Goal: Communication & Community: Answer question/provide support

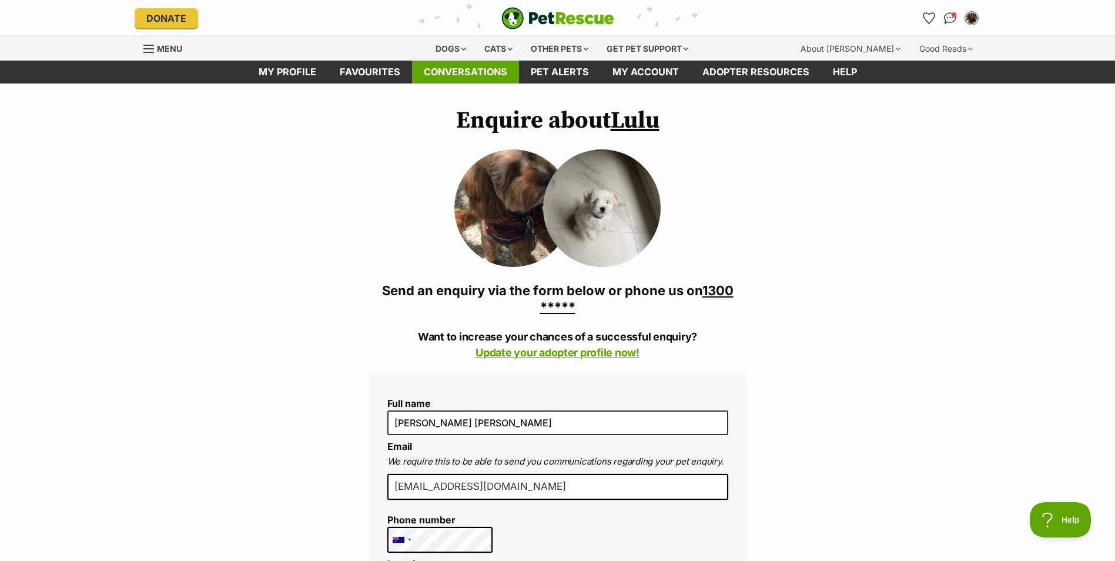
click at [483, 74] on link "Conversations" at bounding box center [465, 72] width 107 height 23
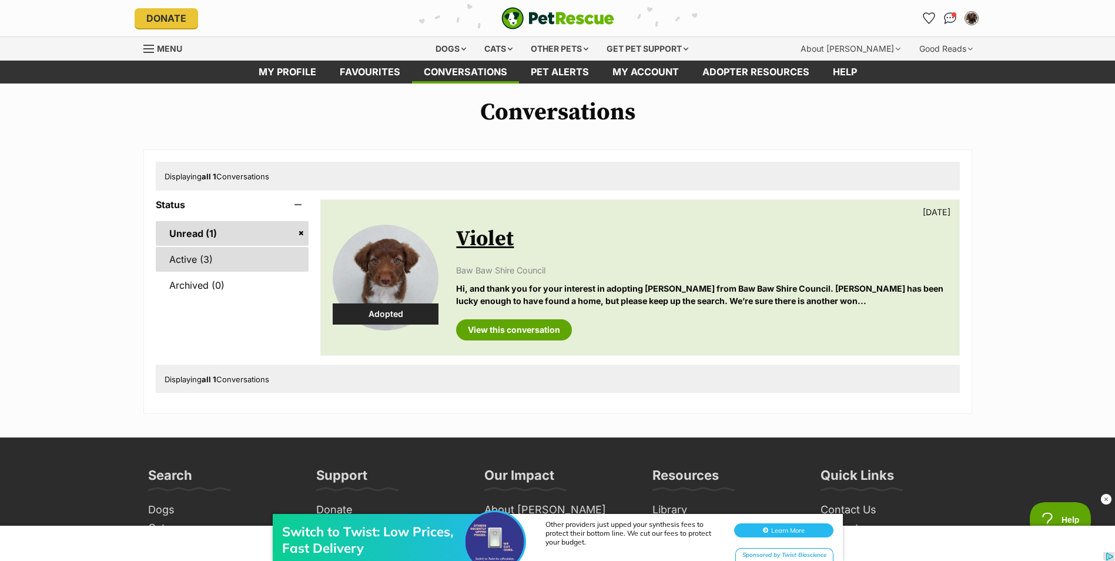
click at [199, 260] on link "Active (3)" at bounding box center [232, 259] width 153 height 25
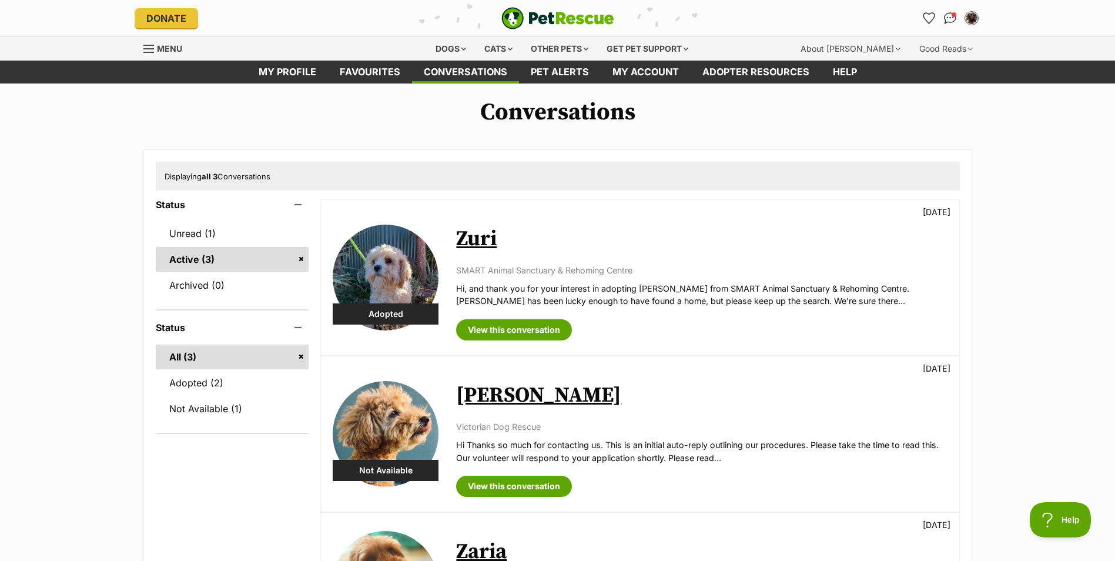
click at [206, 216] on ul "Unread (1) Active (3) Archived (0)" at bounding box center [232, 254] width 153 height 88
click at [205, 229] on link "Unread (1)" at bounding box center [232, 233] width 153 height 25
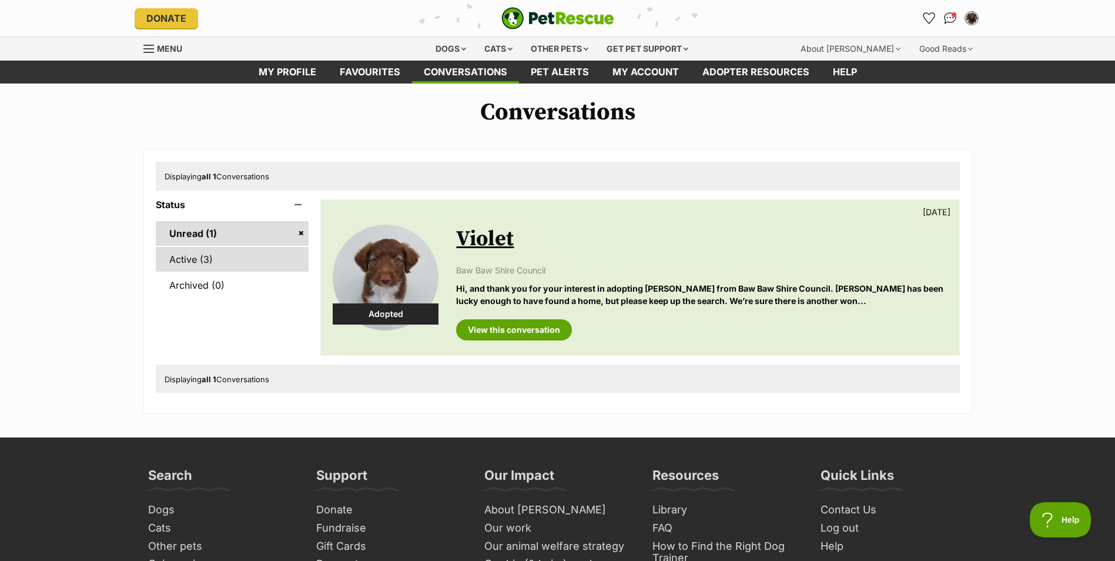
click at [209, 263] on link "Active (3)" at bounding box center [232, 259] width 153 height 25
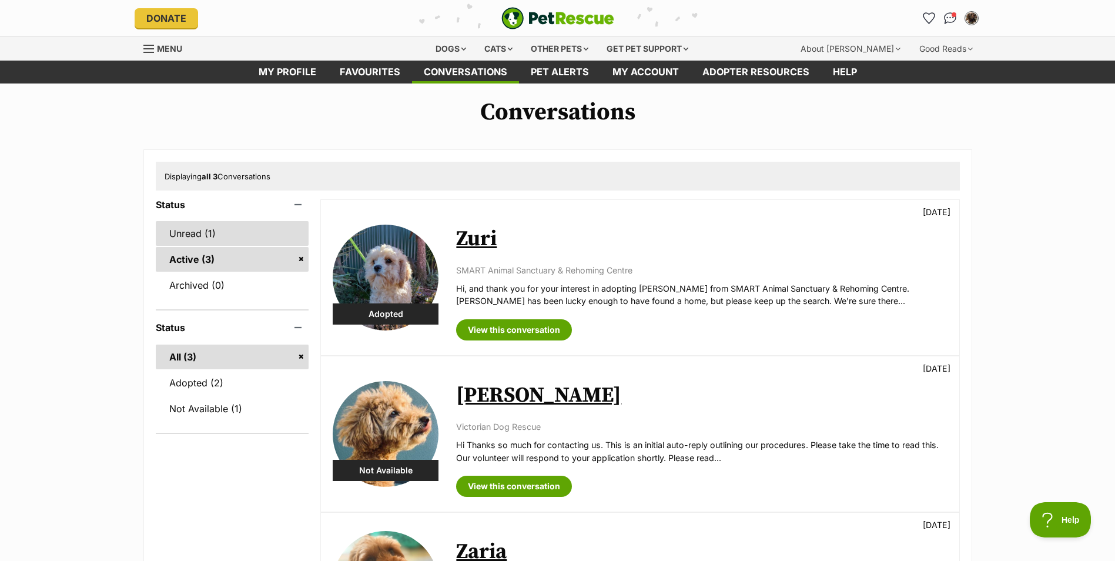
click at [194, 229] on link "Unread (1)" at bounding box center [232, 233] width 153 height 25
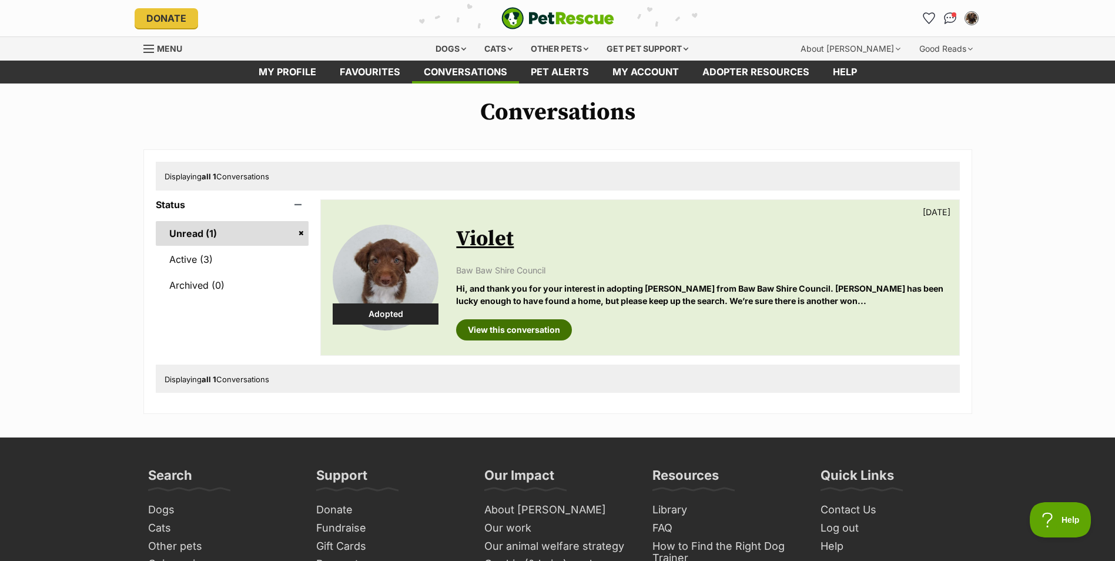
click at [512, 326] on link "View this conversation" at bounding box center [514, 329] width 116 height 21
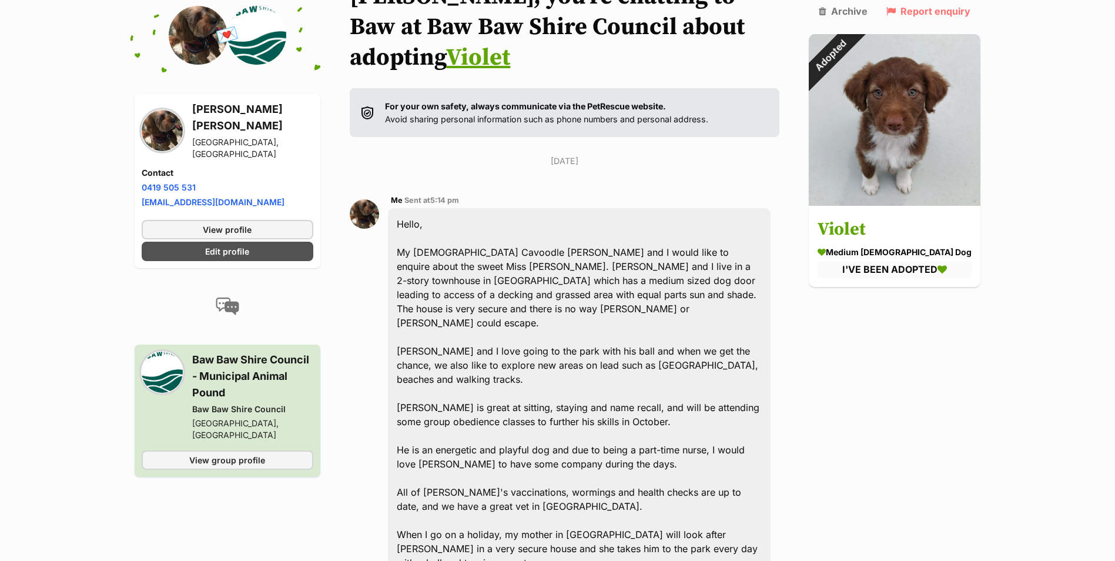
scroll to position [29, 0]
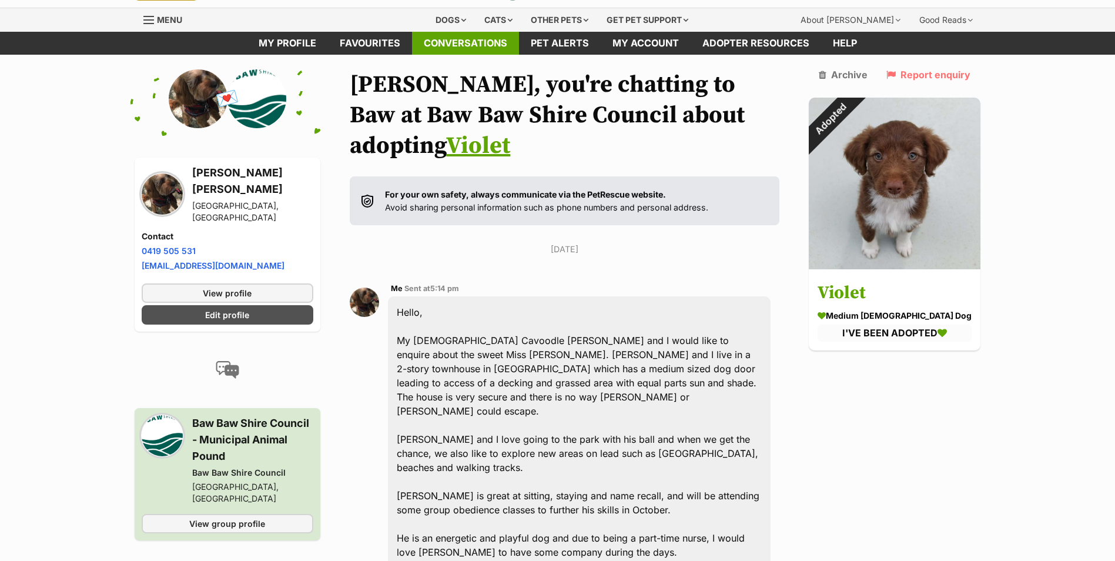
click at [440, 42] on link "Conversations" at bounding box center [465, 43] width 107 height 23
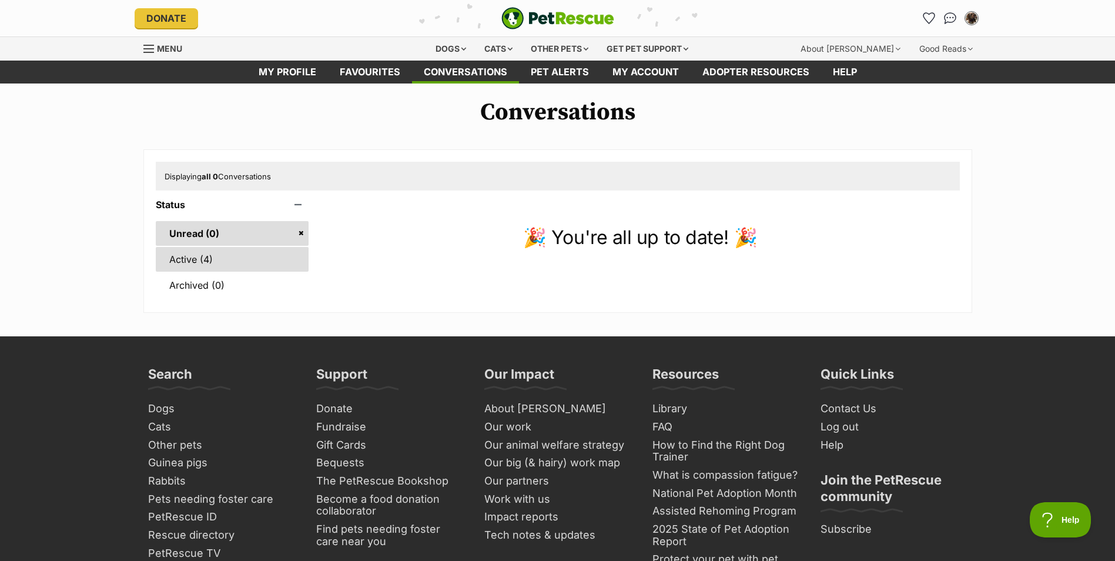
click at [194, 258] on link "Active (4)" at bounding box center [232, 259] width 153 height 25
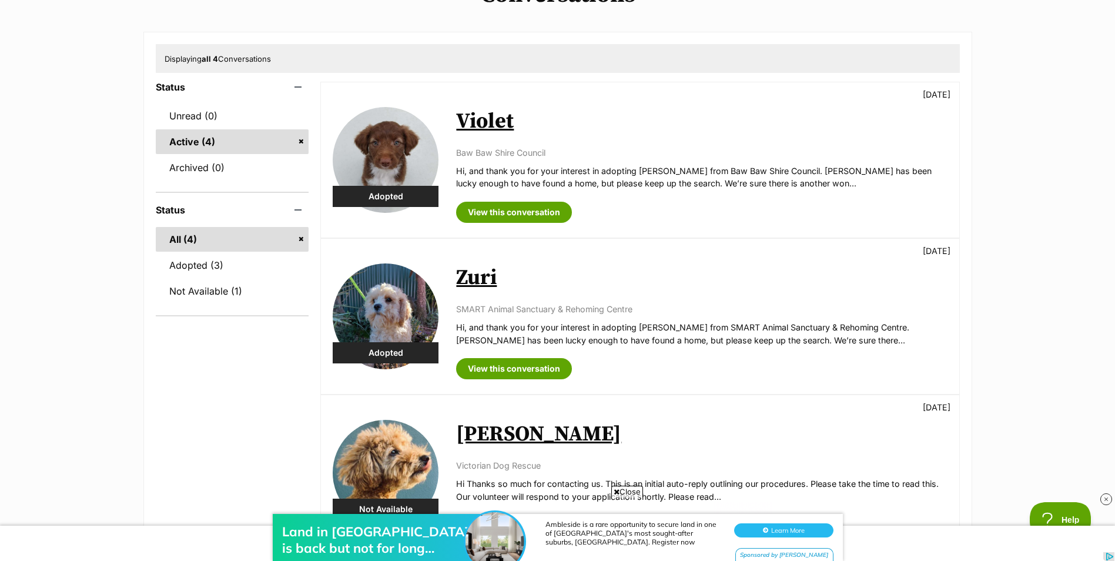
scroll to position [176, 0]
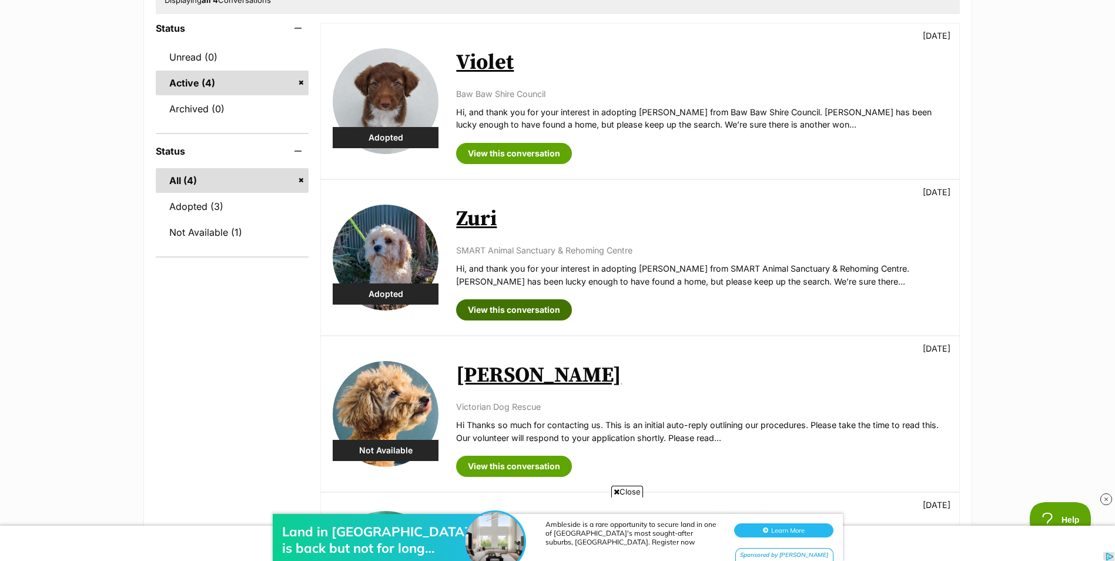
click at [508, 309] on link "View this conversation" at bounding box center [514, 309] width 116 height 21
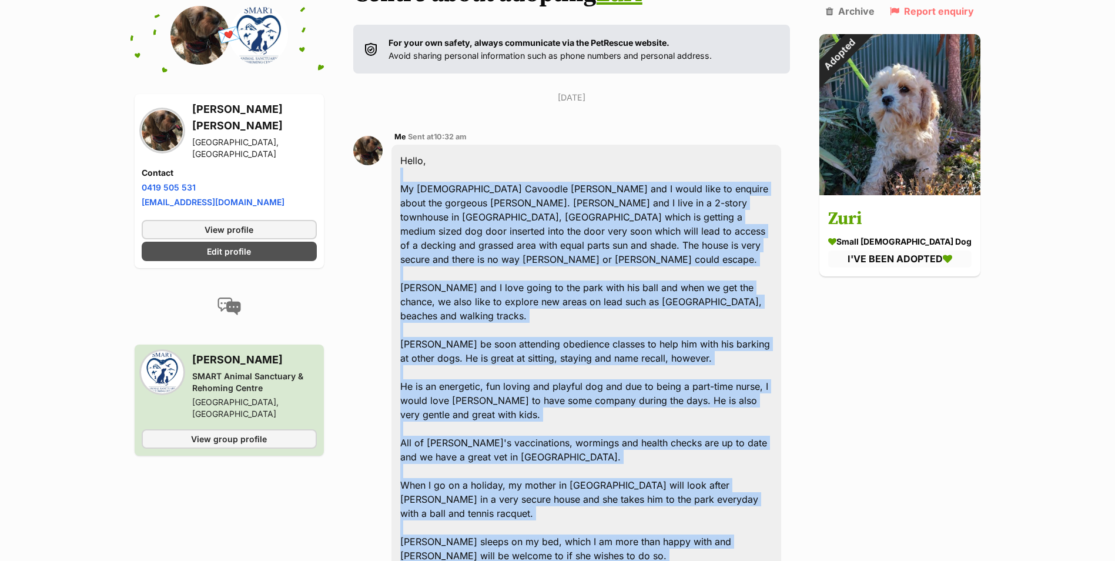
scroll to position [200, 0]
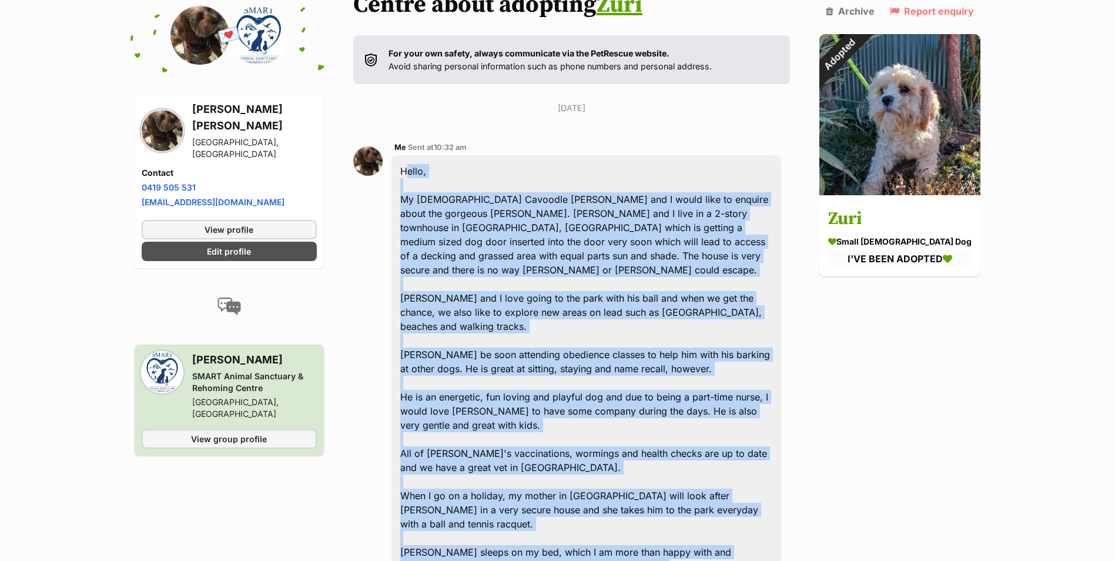
drag, startPoint x: 539, startPoint y: 195, endPoint x: 403, endPoint y: 140, distance: 147.4
click at [403, 155] on div "Hello, My 3yo Cavoodle George and I would like to enquire about the gorgeous Mi…" at bounding box center [586, 389] width 390 height 469
copy div "Hello, My 3yo Cavoodle George and I would like to enquire about the gorgeous Mi…"
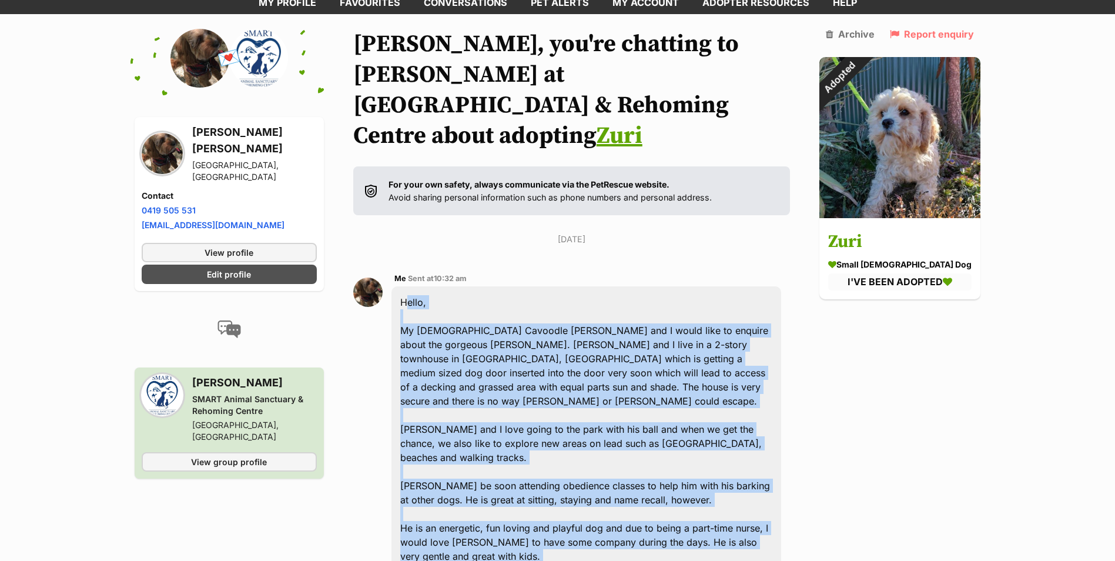
scroll to position [0, 0]
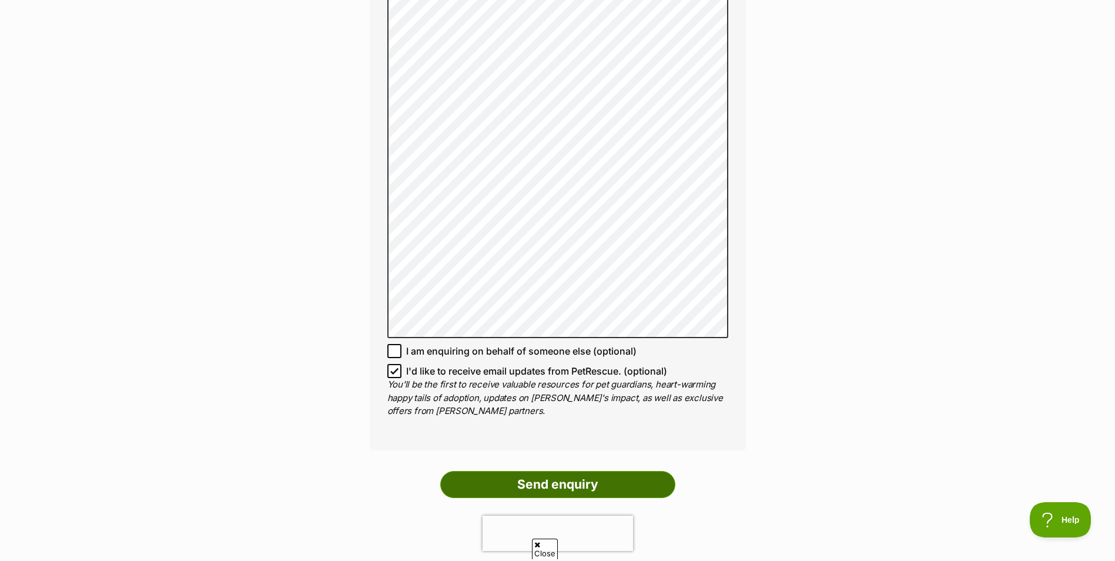
click at [574, 471] on input "Send enquiry" at bounding box center [557, 484] width 235 height 27
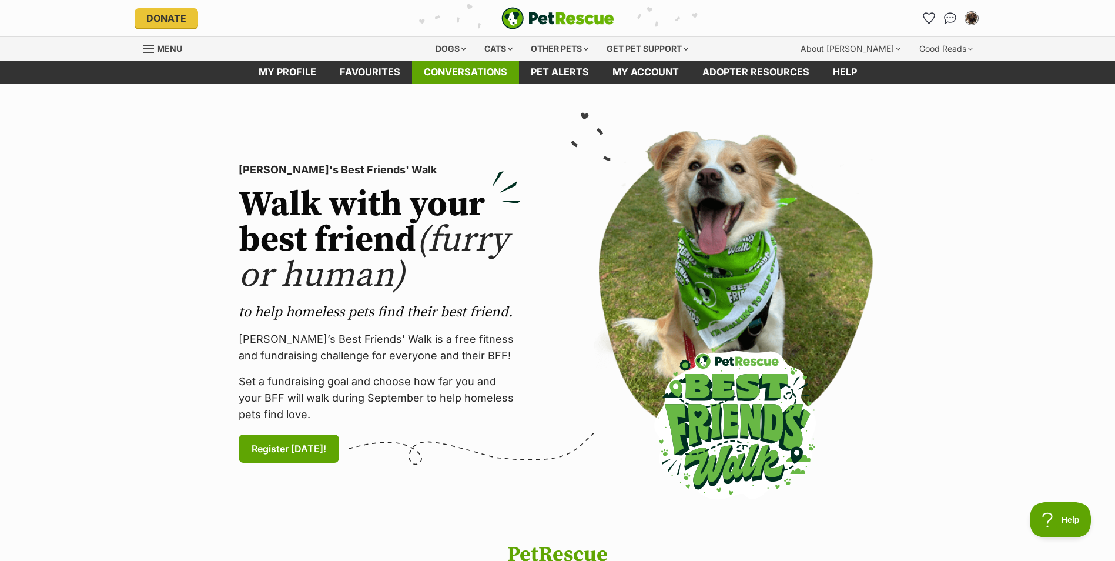
click at [459, 79] on link "Conversations" at bounding box center [465, 72] width 107 height 23
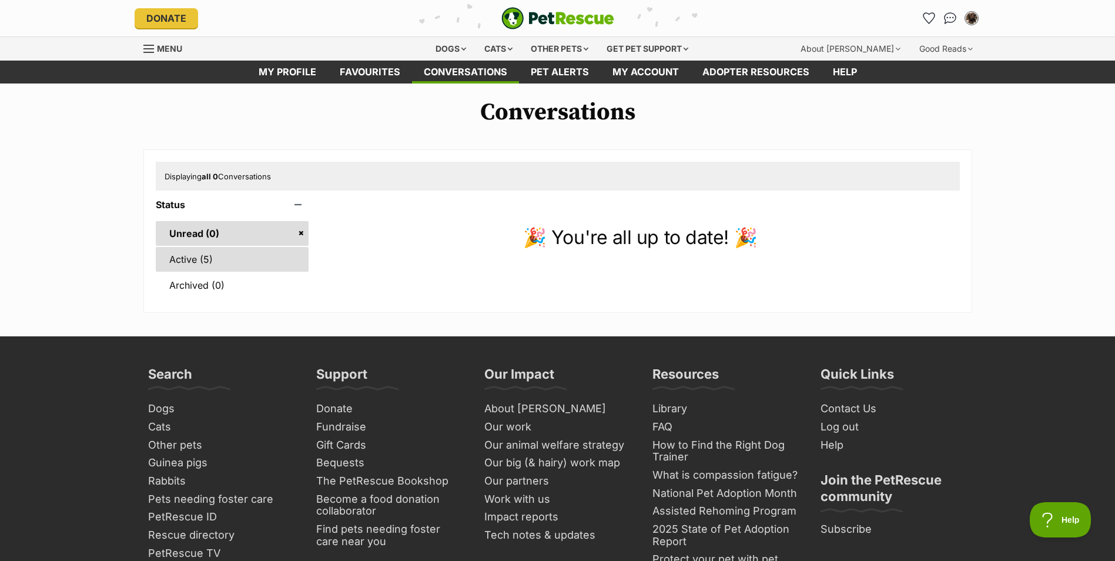
click at [210, 263] on link "Active (5)" at bounding box center [232, 259] width 153 height 25
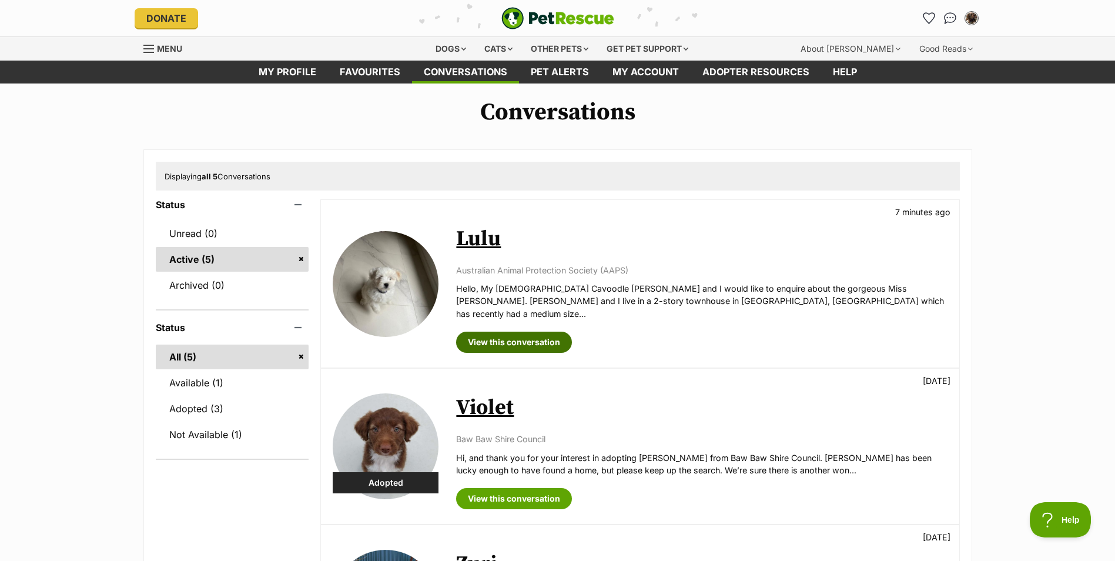
click at [495, 331] on link "View this conversation" at bounding box center [514, 341] width 116 height 21
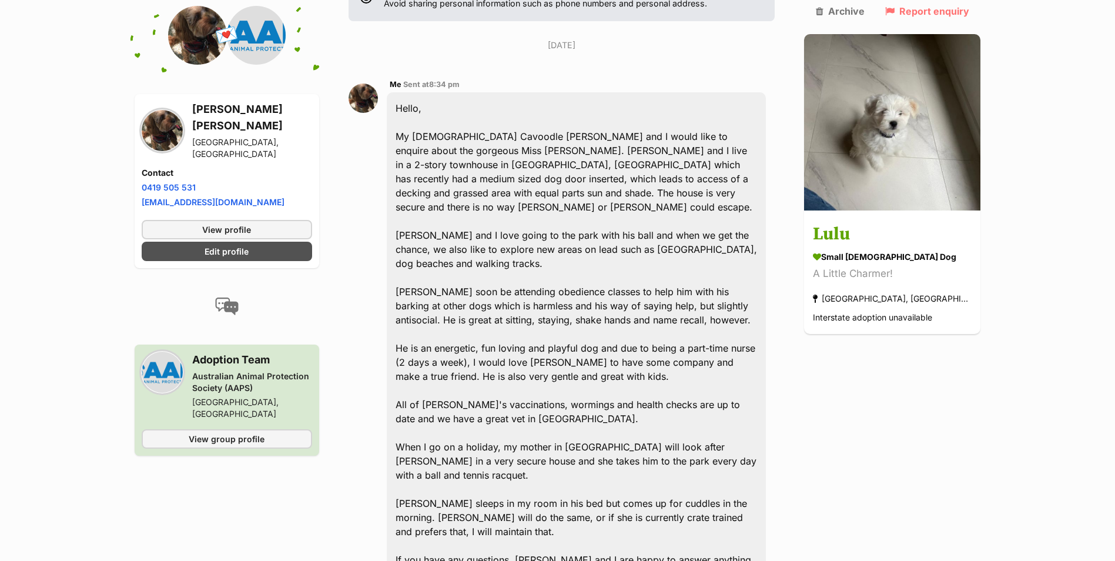
scroll to position [286, 0]
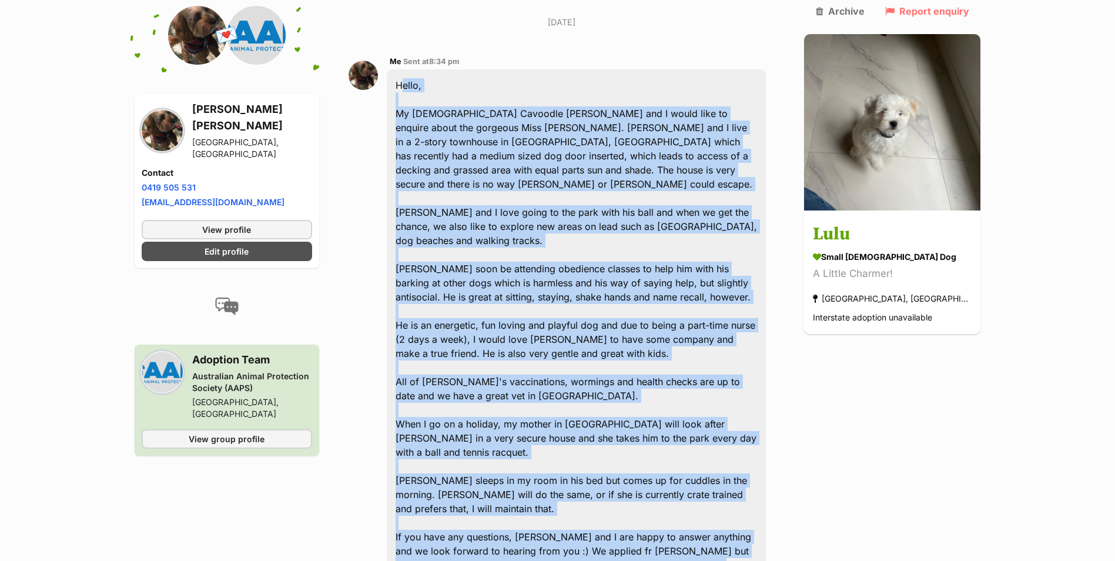
drag, startPoint x: 451, startPoint y: 527, endPoint x: 395, endPoint y: 58, distance: 471.7
click at [395, 69] on div "Hello, My [DEMOGRAPHIC_DATA] Cavoodle [PERSON_NAME] and I would like to enquire…" at bounding box center [577, 331] width 380 height 525
drag, startPoint x: 395, startPoint y: 58, endPoint x: 517, endPoint y: 113, distance: 133.6
click at [591, 141] on div "Hello, My [DEMOGRAPHIC_DATA] Cavoodle [PERSON_NAME] and I would like to enquire…" at bounding box center [577, 331] width 380 height 525
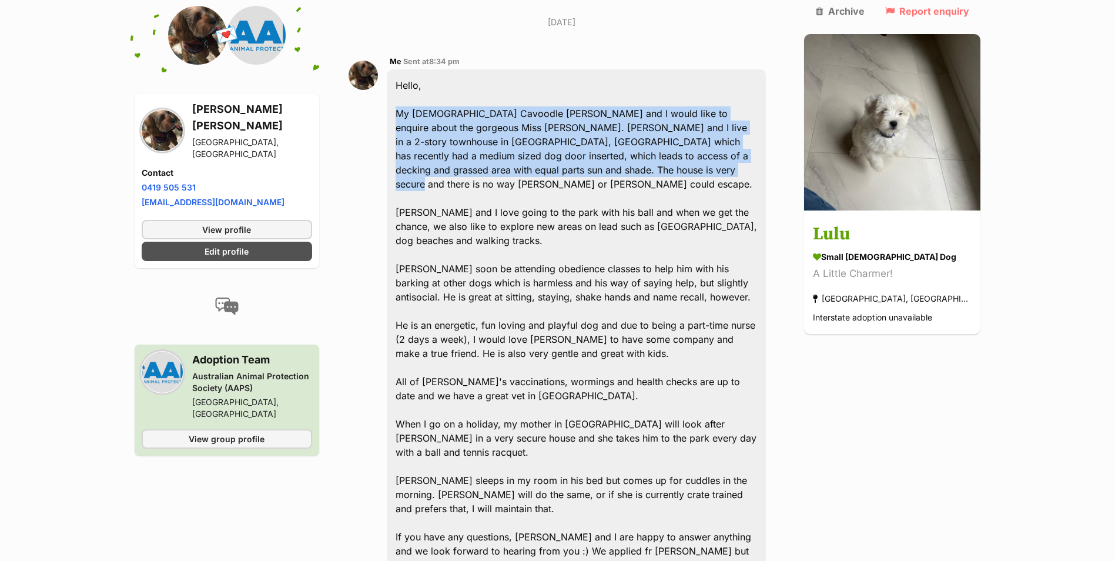
drag, startPoint x: 586, startPoint y: 141, endPoint x: 404, endPoint y: 82, distance: 191.6
click at [404, 82] on div "Hello, My [DEMOGRAPHIC_DATA] Cavoodle [PERSON_NAME] and I would like to enquire…" at bounding box center [577, 331] width 380 height 525
drag, startPoint x: 404, startPoint y: 82, endPoint x: 472, endPoint y: 103, distance: 71.6
copy div "My [DEMOGRAPHIC_DATA] Cavoodle [PERSON_NAME] and I would like to enquire about …"
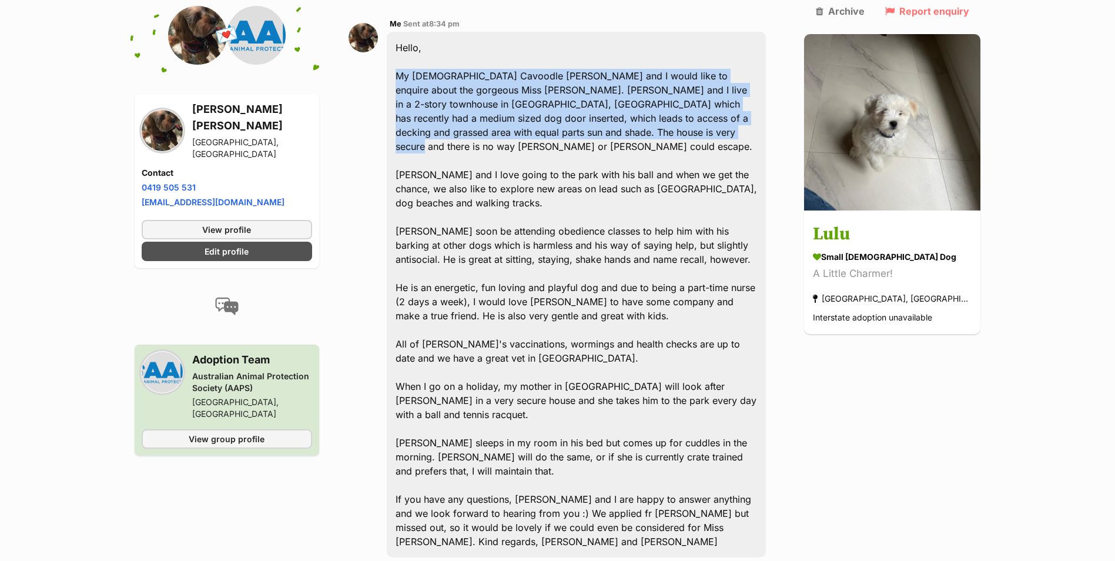
scroll to position [345, 0]
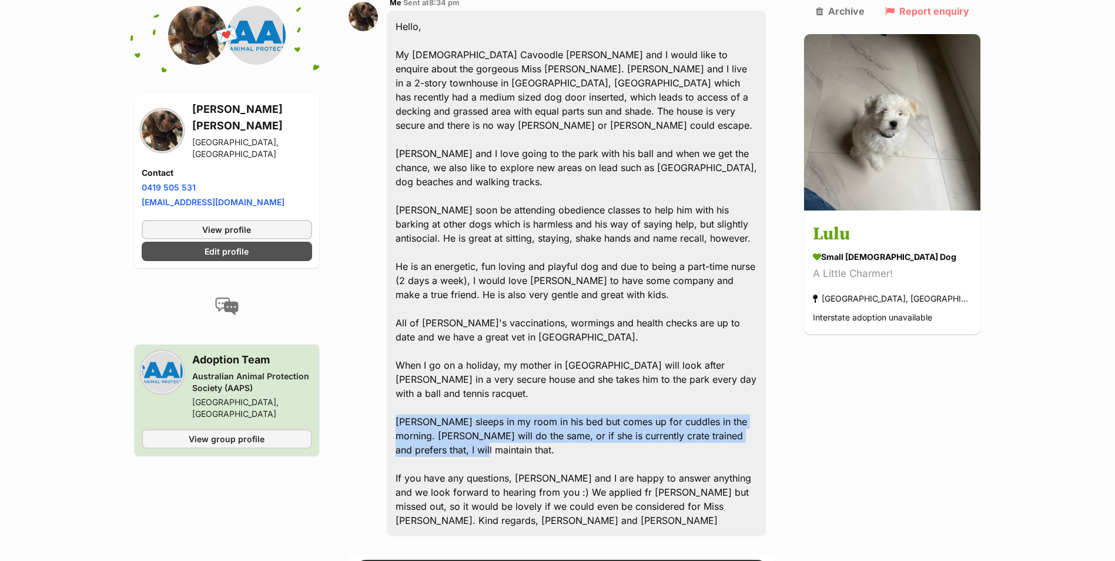
drag, startPoint x: 440, startPoint y: 387, endPoint x: 400, endPoint y: 366, distance: 45.2
click at [400, 366] on div "Hello, My [DEMOGRAPHIC_DATA] Cavoodle [PERSON_NAME] and I would like to enquire…" at bounding box center [577, 273] width 380 height 525
drag, startPoint x: 400, startPoint y: 366, endPoint x: 441, endPoint y: 366, distance: 41.1
copy div "[PERSON_NAME] sleeps in my room in his bed but comes up for cuddles in the morn…"
